Goal: Book appointment/travel/reservation

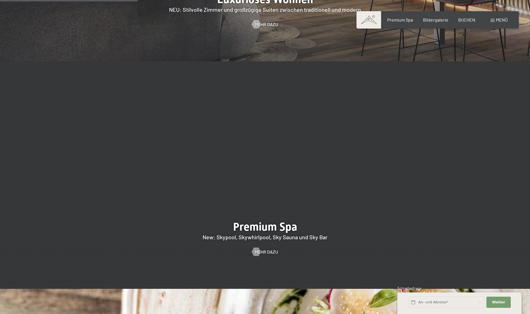
scroll to position [699, 0]
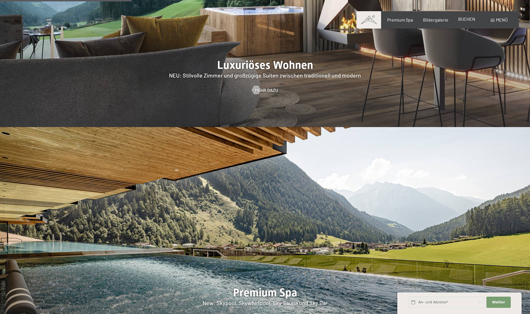
click at [465, 19] on span "BUCHEN" at bounding box center [466, 18] width 17 height 5
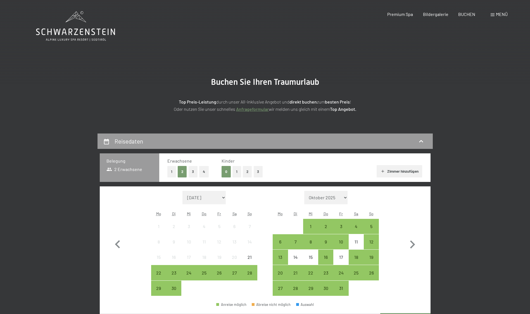
click at [252, 170] on span "Einwilligung Marketing*" at bounding box center [235, 173] width 46 height 6
click at [209, 170] on input "Einwilligung Marketing*" at bounding box center [206, 173] width 6 height 6
checkbox input "false"
click at [260, 175] on button "3" at bounding box center [258, 171] width 9 height 11
